Goal: Task Accomplishment & Management: Manage account settings

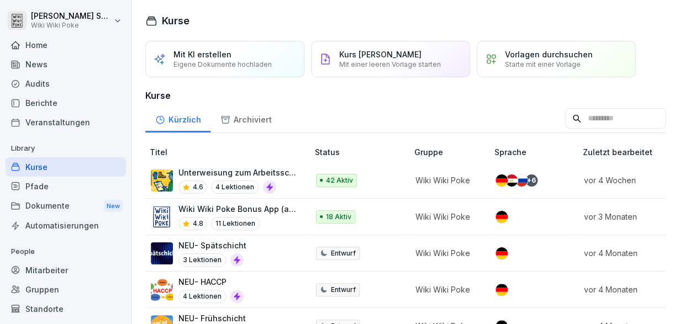
click at [39, 83] on div "Audits" at bounding box center [66, 83] width 120 height 19
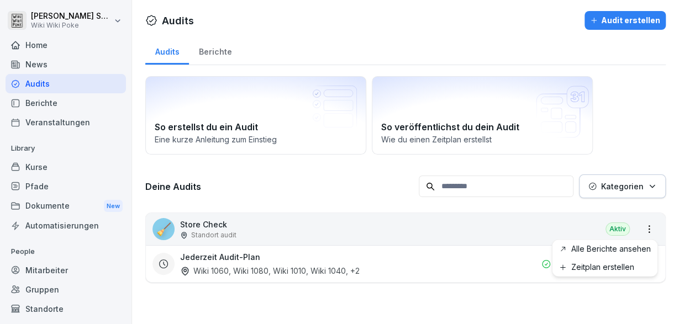
click at [651, 231] on html "[PERSON_NAME] Wiki Wiki Poke Home News Audits Berichte Veranstaltungen Library …" at bounding box center [339, 162] width 679 height 324
click at [635, 149] on html "[PERSON_NAME] Wiki Wiki Poke Home News Audits Berichte Veranstaltungen Library …" at bounding box center [339, 162] width 679 height 324
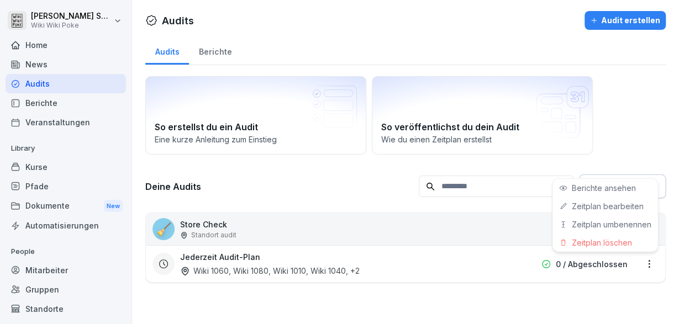
click at [657, 266] on html "[PERSON_NAME] Wiki Wiki Poke Home News Audits Berichte Veranstaltungen Library …" at bounding box center [339, 162] width 679 height 324
click at [649, 121] on html "[PERSON_NAME] Wiki Wiki Poke Home News Audits Berichte Veranstaltungen Library …" at bounding box center [339, 162] width 679 height 324
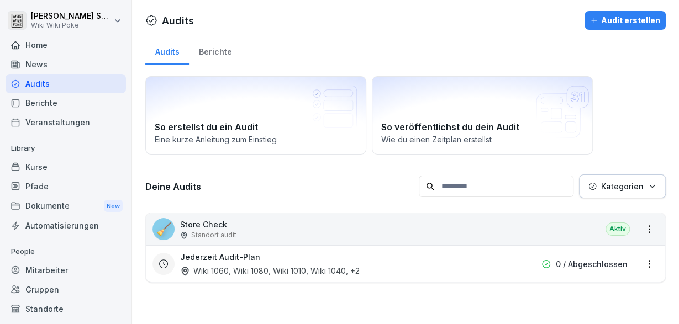
click at [653, 192] on button "Kategorien" at bounding box center [622, 187] width 87 height 24
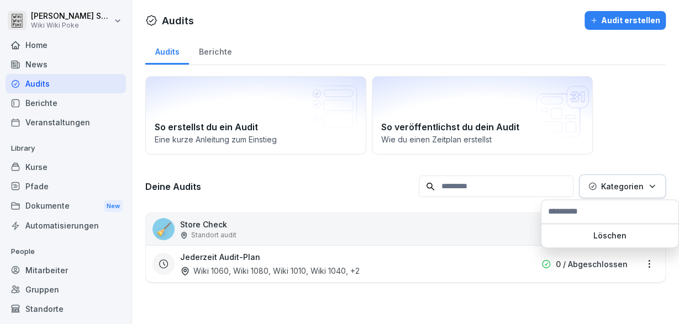
click at [653, 192] on button "Kategorien" at bounding box center [622, 187] width 87 height 24
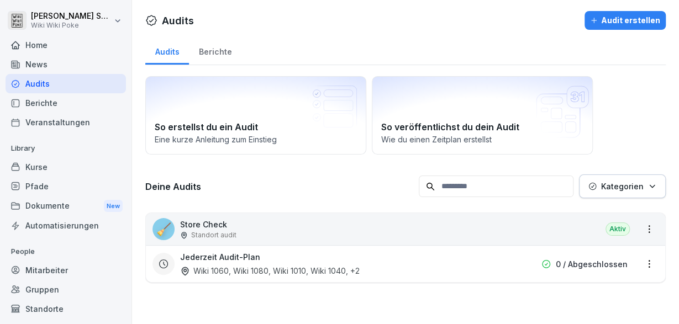
click at [646, 228] on html "[PERSON_NAME] Wiki Wiki Poke Home News Audits Berichte Veranstaltungen Library …" at bounding box center [339, 162] width 679 height 324
click at [21, 85] on div "Audits" at bounding box center [66, 83] width 120 height 19
click at [619, 229] on div "Aktiv" at bounding box center [617, 229] width 24 height 13
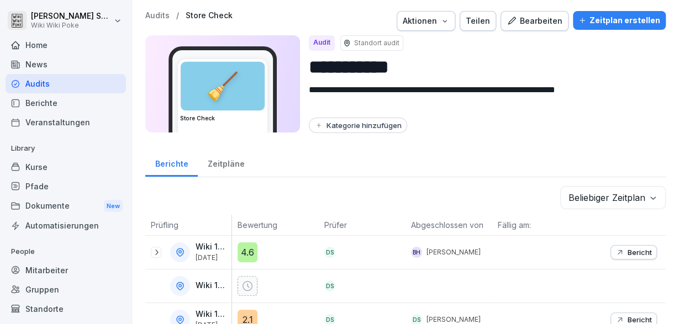
click at [489, 27] on button "Teilen" at bounding box center [478, 21] width 36 height 20
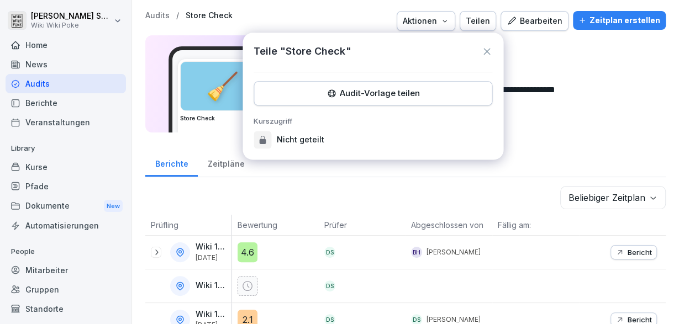
click at [486, 49] on icon at bounding box center [486, 51] width 11 height 11
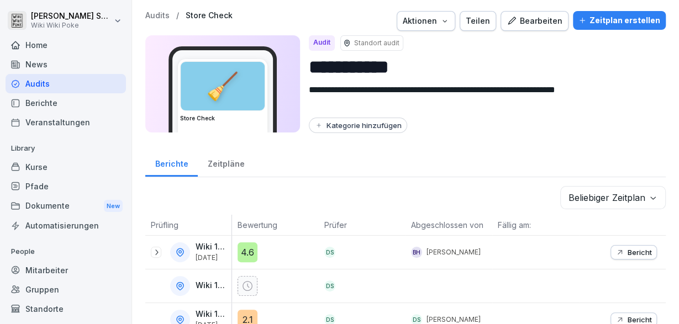
click at [646, 25] on div "Zeitplan erstellen" at bounding box center [619, 20] width 82 height 12
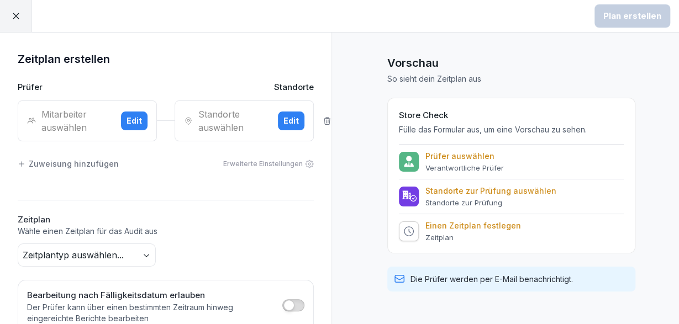
click at [134, 125] on div "Edit" at bounding box center [133, 121] width 15 height 12
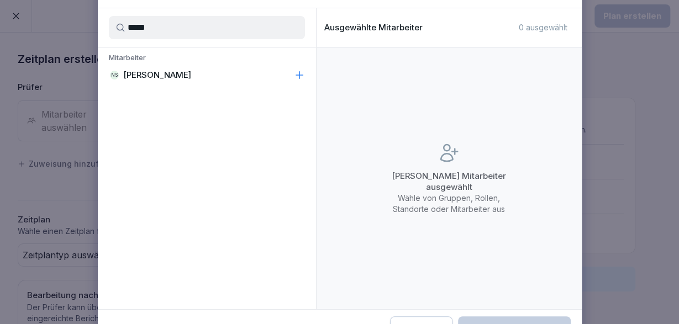
type input "*****"
click at [161, 67] on div "NS [PERSON_NAME]" at bounding box center [207, 75] width 218 height 20
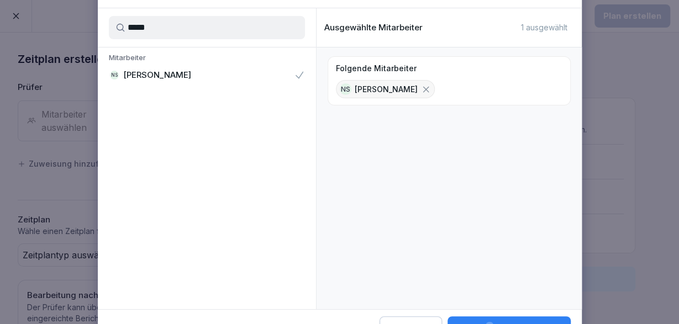
click at [224, 270] on div "***** Mitarbeiter NS [PERSON_NAME]" at bounding box center [207, 158] width 218 height 301
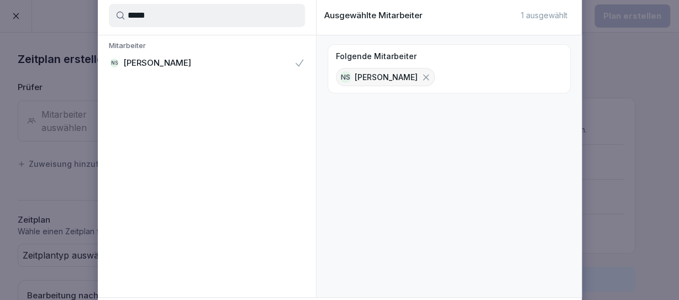
click at [219, 220] on div "***** Mitarbeiter NS [PERSON_NAME]" at bounding box center [207, 146] width 218 height 301
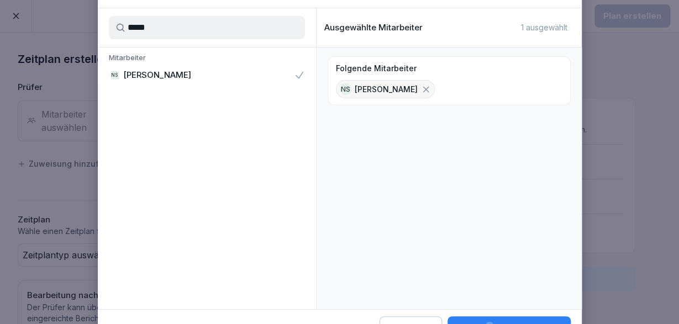
click at [181, 246] on div "***** Mitarbeiter NS [PERSON_NAME]" at bounding box center [207, 158] width 218 height 301
drag, startPoint x: 156, startPoint y: 5, endPoint x: 145, endPoint y: 24, distance: 21.8
click at [145, 24] on div "Mitarbeiter auswählen ***** Mitarbeiter NS [PERSON_NAME] Ausgewählte Mitarbeite…" at bounding box center [340, 162] width 484 height 382
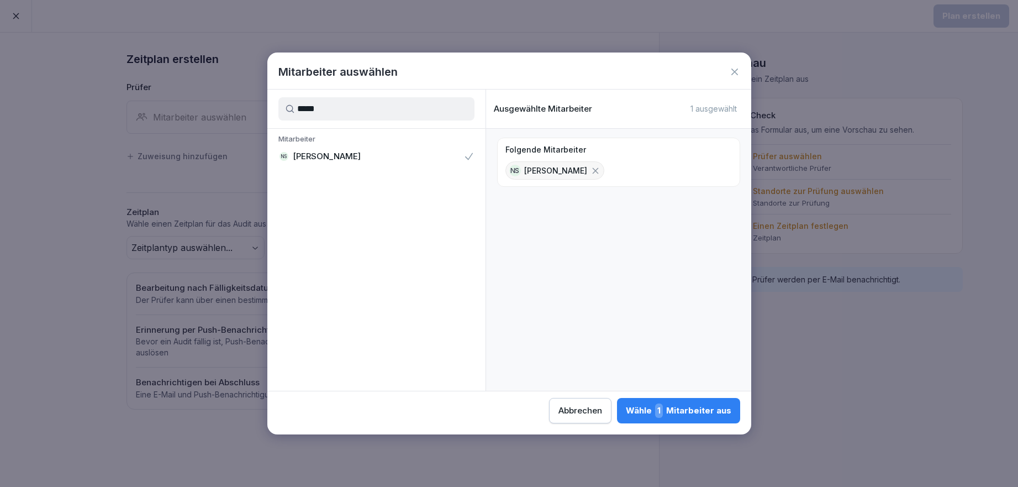
click at [626, 308] on div "Wähle 1 Mitarbeiter aus" at bounding box center [679, 410] width 106 height 14
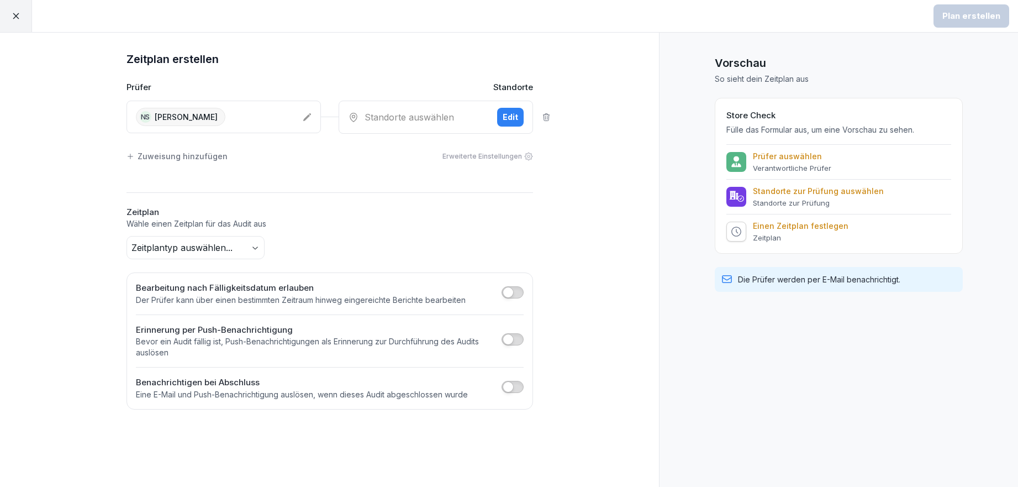
click at [476, 125] on div "Standorte auswählen Edit" at bounding box center [436, 117] width 194 height 33
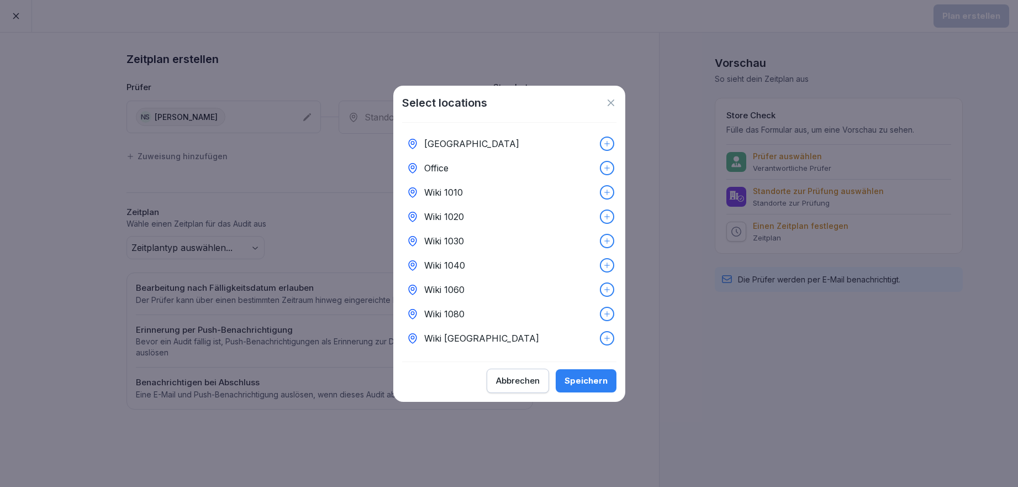
click at [607, 189] on icon at bounding box center [607, 192] width 8 height 8
click at [606, 219] on icon at bounding box center [607, 217] width 8 height 8
click at [603, 241] on div at bounding box center [607, 241] width 12 height 12
click at [613, 263] on div "Wiki 1040" at bounding box center [509, 265] width 214 height 24
click at [611, 287] on div at bounding box center [607, 289] width 12 height 12
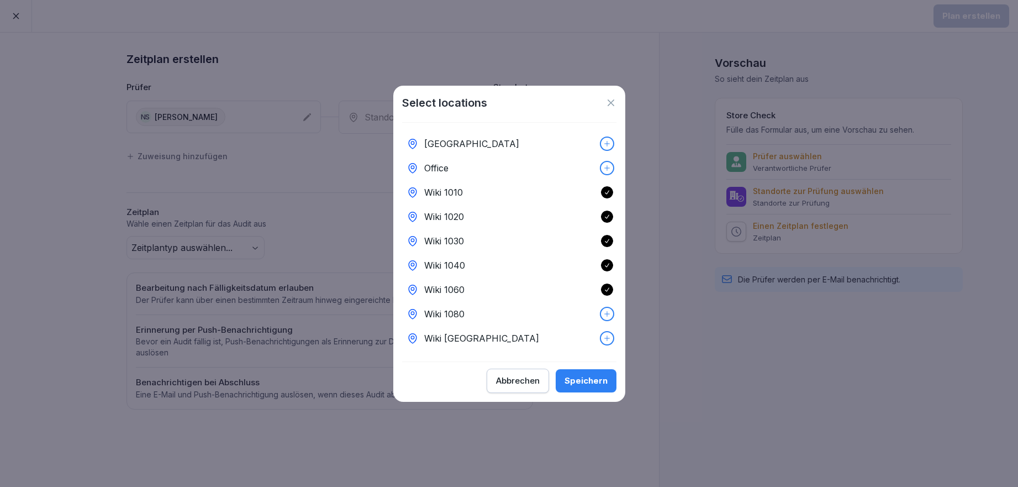
click at [613, 308] on div "Wiki 1080" at bounding box center [509, 314] width 214 height 24
click at [596, 308] on div "Speichern" at bounding box center [586, 381] width 43 height 12
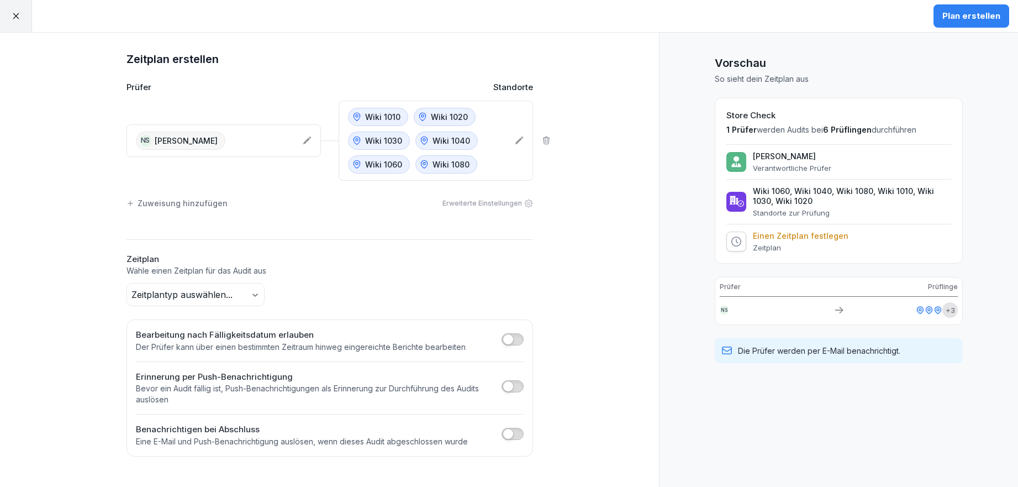
click at [168, 297] on body "Plan erstellen Zeitplan erstellen Prüfer Standorte NS [PERSON_NAME] Wiki 1010 W…" at bounding box center [509, 243] width 1018 height 487
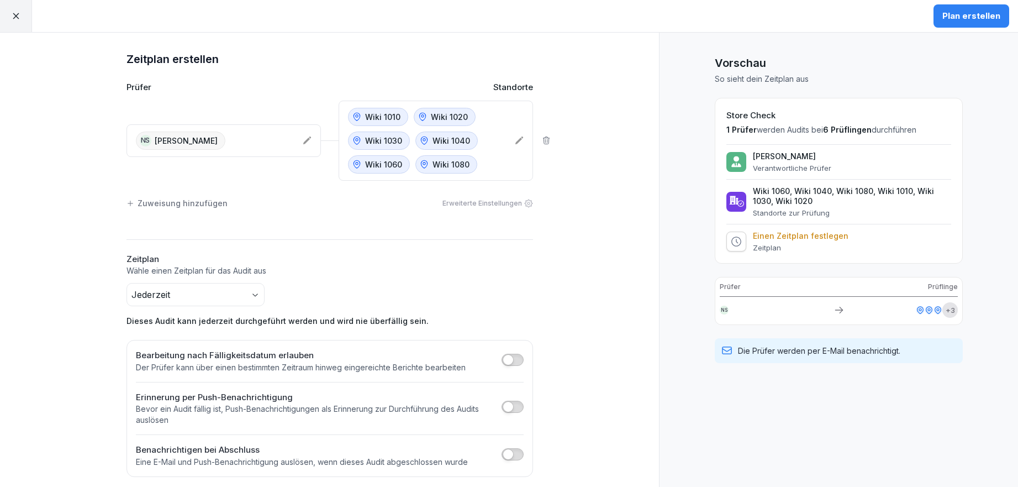
scroll to position [8, 0]
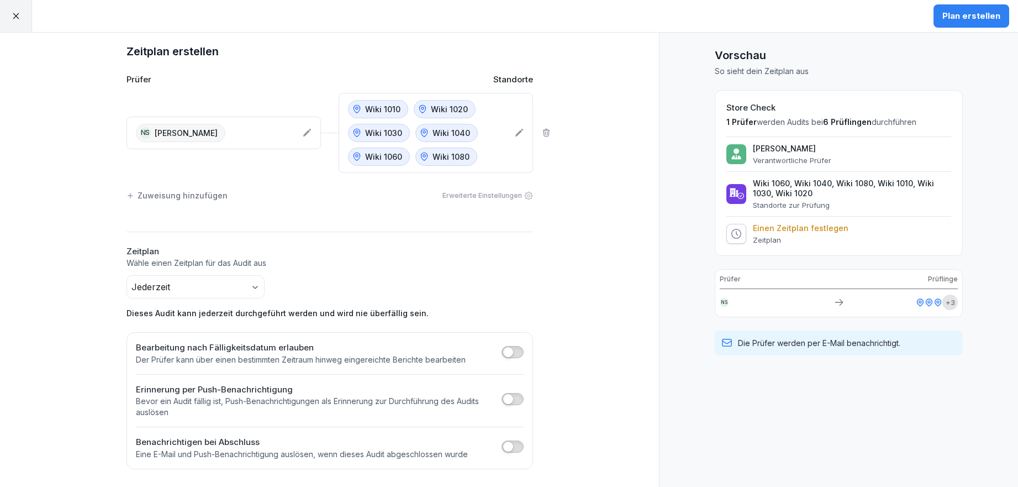
click at [678, 22] on div "Plan erstellen" at bounding box center [971, 16] width 58 height 12
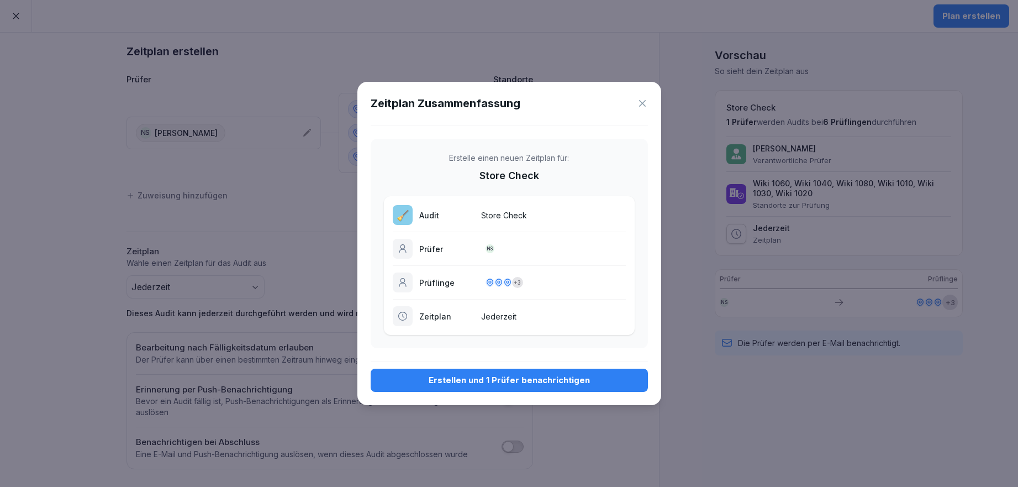
click at [441, 308] on div "Erstellen und 1 Prüfer benachrichtigen" at bounding box center [509, 380] width 260 height 12
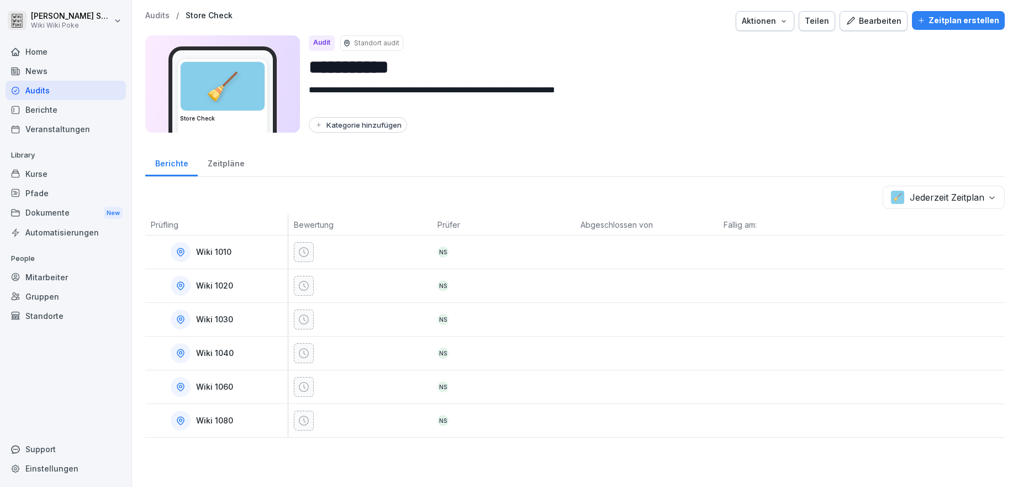
click at [96, 101] on div "Berichte" at bounding box center [66, 109] width 120 height 19
click at [106, 83] on div "Audits" at bounding box center [66, 90] width 120 height 19
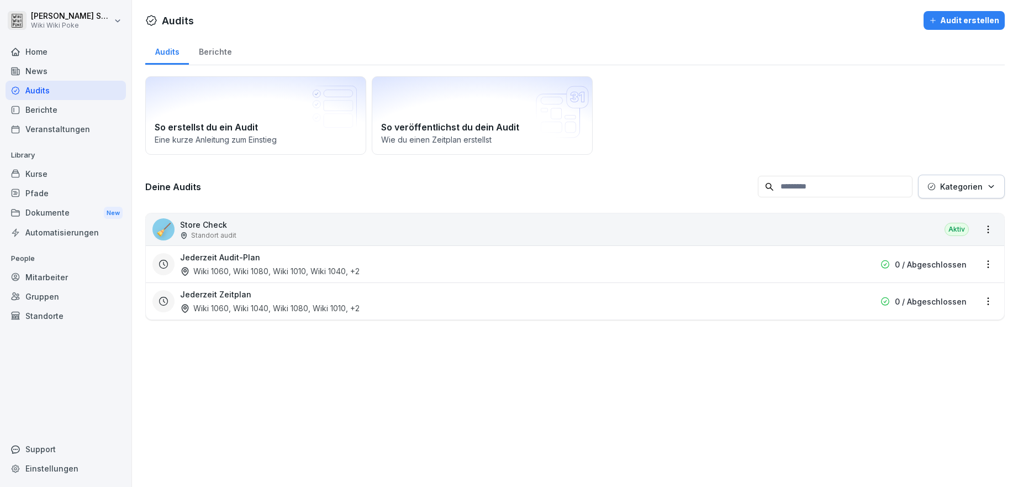
click at [678, 267] on html "[PERSON_NAME] Wiki Wiki Poke Home News Audits Berichte Veranstaltungen Library …" at bounding box center [509, 243] width 1018 height 487
click at [678, 308] on div "Jederzeit Zeitplan Wiki 1060, Wiki 1040, Wiki 1080, Wiki 1010 , +2 0 / Abgeschl…" at bounding box center [575, 300] width 858 height 37
click at [678, 303] on html "[PERSON_NAME] Wiki Wiki Poke Home News Audits Berichte Veranstaltungen Library …" at bounding box center [509, 243] width 1018 height 487
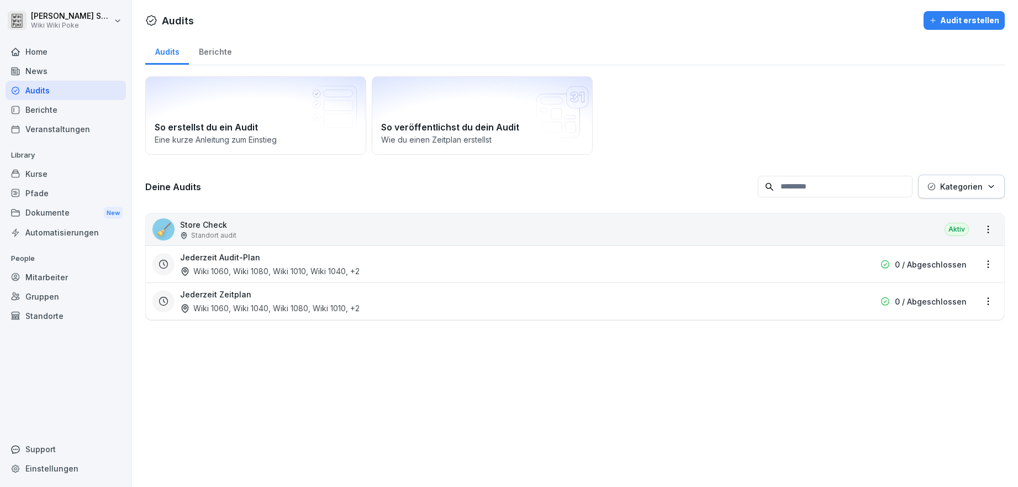
click at [678, 279] on div "Jederzeit Audit-Plan Wiki 1060, Wiki 1080, Wiki 1010, Wiki 1040 , +2 0 / Abgesc…" at bounding box center [575, 263] width 858 height 37
click at [678, 252] on div "Jederzeit Audit-Plan Wiki 1060, Wiki 1080, Wiki 1010, Wiki 1040 , +2 0 / Abgesc…" at bounding box center [575, 263] width 858 height 37
click at [678, 276] on div "Jederzeit Audit-Plan Wiki 1060, Wiki 1080, Wiki 1010, Wiki 1040 , +2 0 / Abgesc…" at bounding box center [575, 263] width 858 height 37
click at [678, 268] on html "[PERSON_NAME] Wiki Wiki Poke Home News Audits Berichte Veranstaltungen Library …" at bounding box center [509, 243] width 1018 height 487
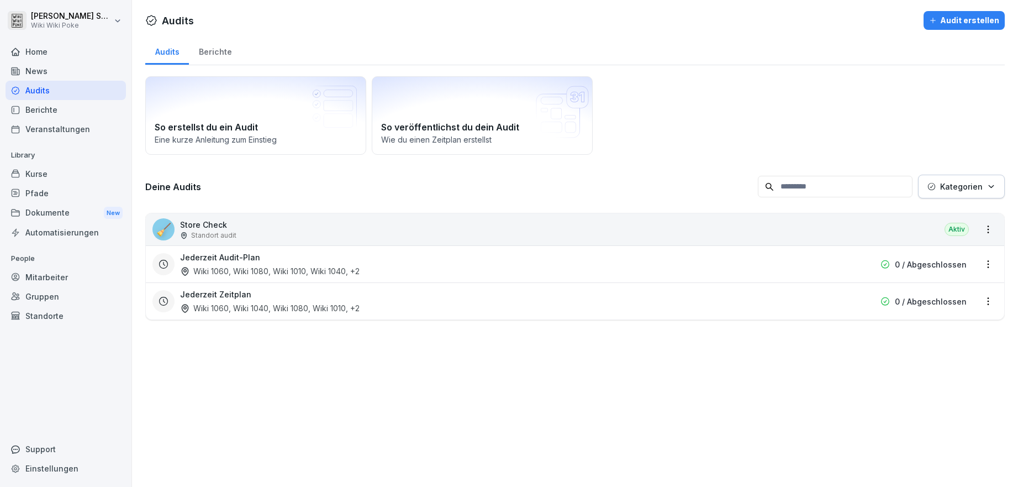
click at [678, 302] on html "[PERSON_NAME] Wiki Wiki Poke Home News Audits Berichte Veranstaltungen Library …" at bounding box center [509, 243] width 1018 height 487
click at [282, 279] on div "Jederzeit Audit-Plan Wiki 1060, Wiki 1080, Wiki 1010, Wiki 1040 , +2 0 / Abgesc…" at bounding box center [575, 263] width 858 height 37
click at [296, 260] on div "Jederzeit Audit-Plan Wiki 1060, Wiki 1080, Wiki 1010, Wiki 1040 , +2" at bounding box center [504, 263] width 648 height 25
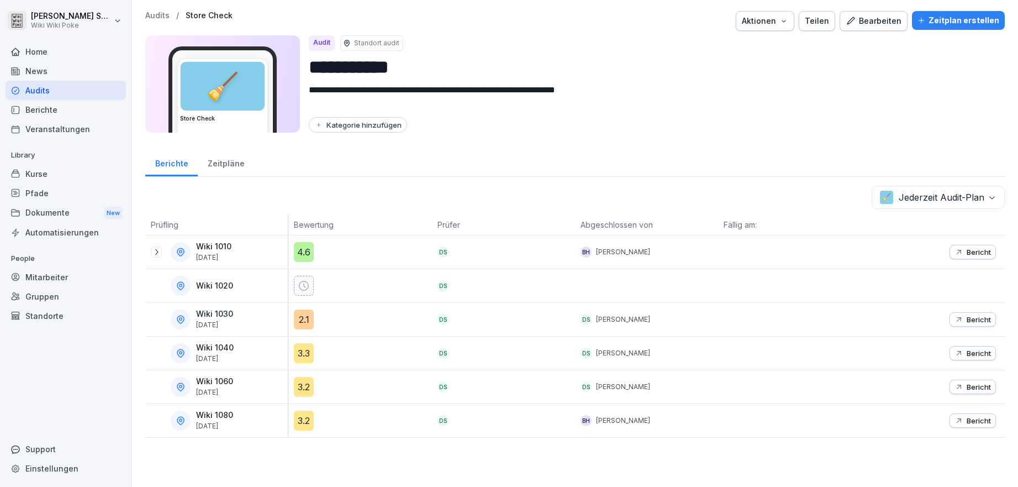
click at [228, 170] on div "Zeitpläne" at bounding box center [226, 162] width 56 height 28
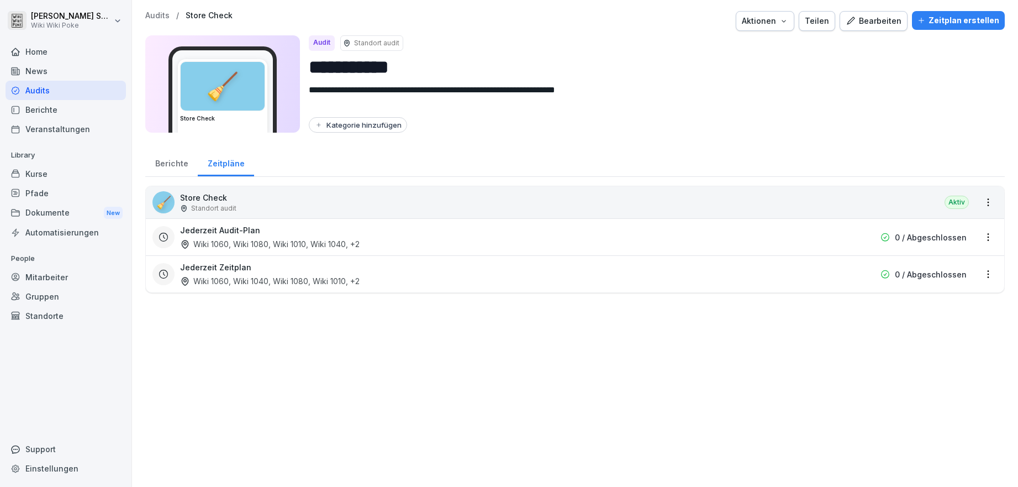
click at [678, 20] on div "Zeitplan erstellen" at bounding box center [958, 20] width 82 height 12
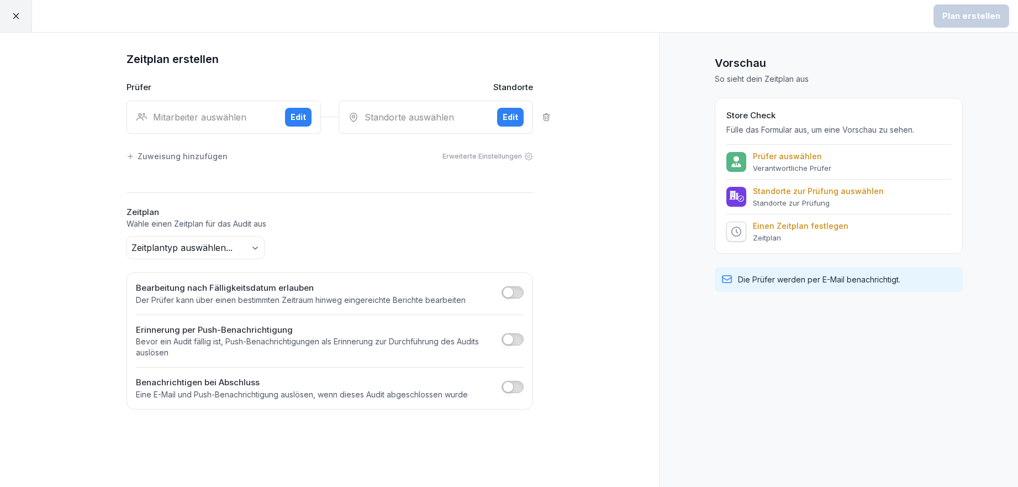
click at [222, 257] on body "Plan erstellen Zeitplan erstellen Prüfer Standorte Mitarbeiter auswählen Edit S…" at bounding box center [509, 243] width 1018 height 487
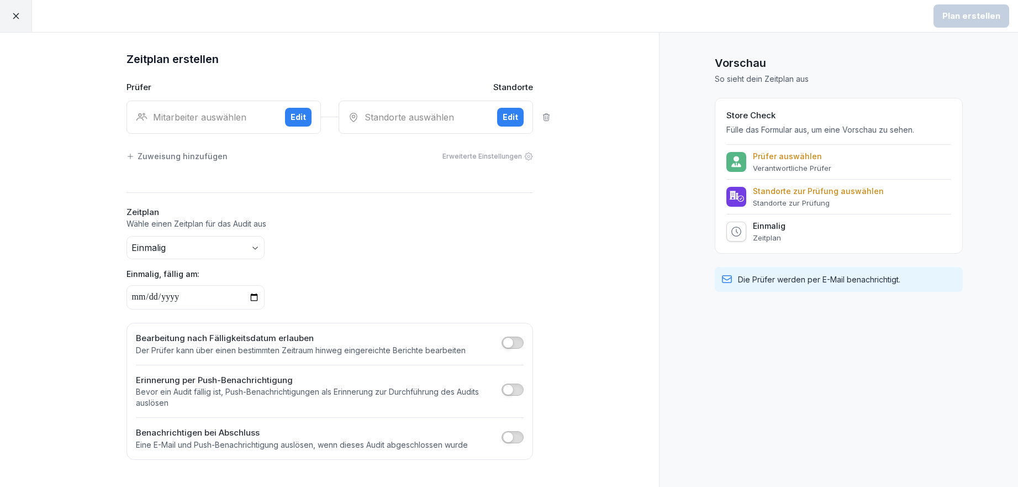
click at [175, 296] on input "date" at bounding box center [195, 297] width 138 height 24
click at [255, 292] on input "date" at bounding box center [195, 297] width 138 height 24
type input "**********"
click at [513, 308] on span "button" at bounding box center [508, 342] width 11 height 11
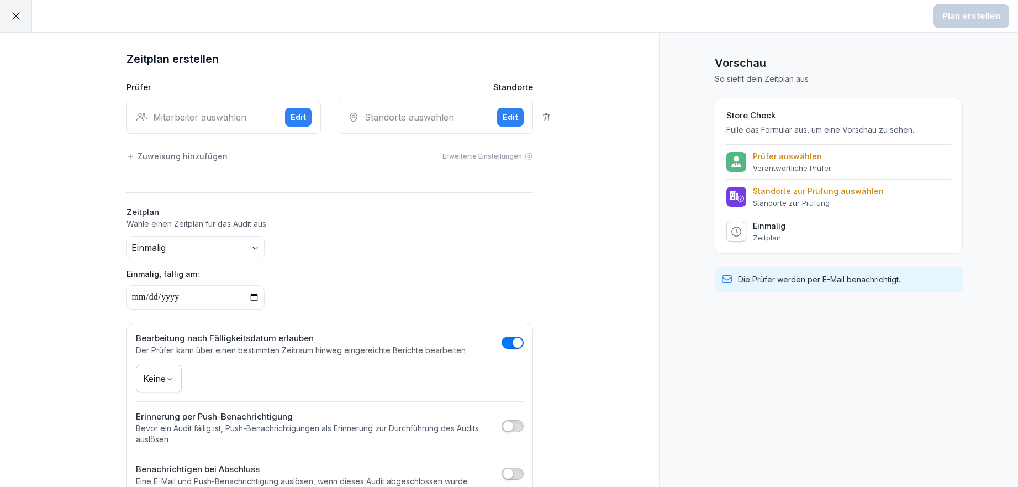
click at [156, 308] on body "**********" at bounding box center [509, 243] width 1018 height 487
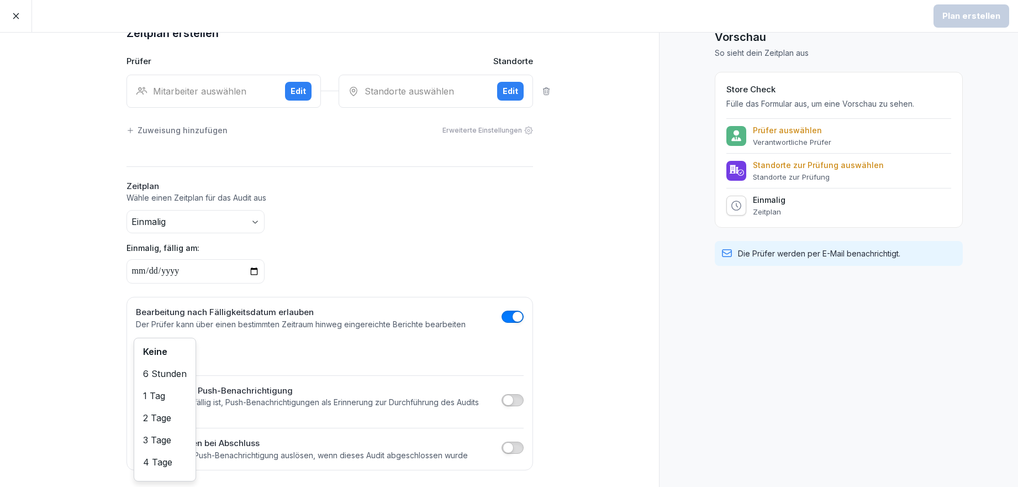
click at [175, 308] on body "**********" at bounding box center [509, 243] width 1018 height 487
click at [188, 308] on div "Keine" at bounding box center [330, 353] width 388 height 28
click at [164, 308] on body "**********" at bounding box center [509, 243] width 1018 height 487
click at [249, 308] on html "**********" at bounding box center [509, 243] width 1018 height 487
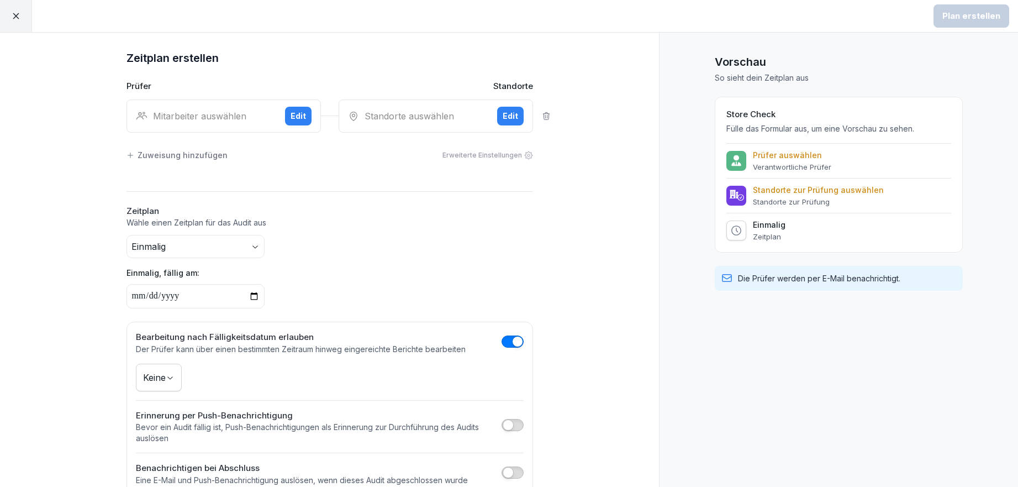
scroll to position [0, 0]
